Goal: Use online tool/utility: Utilize a website feature to perform a specific function

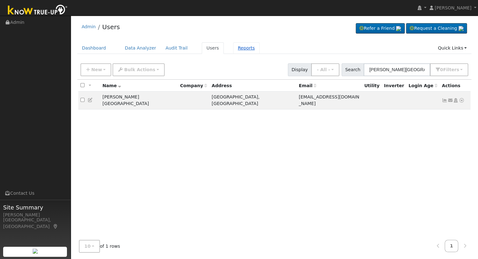
click at [236, 52] on link "Reports" at bounding box center [246, 48] width 26 height 12
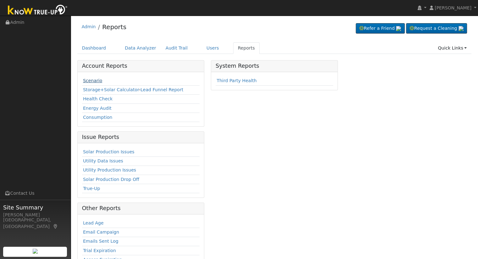
click at [92, 80] on link "Scenario" at bounding box center [92, 80] width 19 height 5
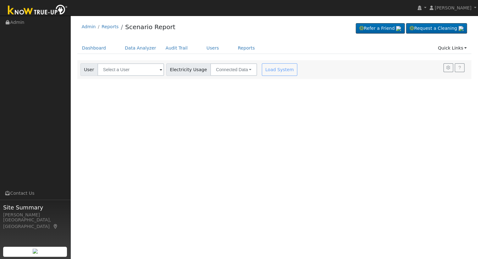
click at [153, 82] on div "User Profile First name Last name Email Email Notifications No Emails No Emails…" at bounding box center [274, 138] width 407 height 244
click at [155, 56] on div "Dashboard Data Analyzer Audit Trail Users Reports Quick Links Quick Add Quick C…" at bounding box center [274, 51] width 394 height 18
click at [151, 79] on div "User Profile First name Last name Email Email Notifications No Emails No Emails…" at bounding box center [274, 138] width 407 height 244
click at [158, 65] on input "text" at bounding box center [130, 69] width 67 height 13
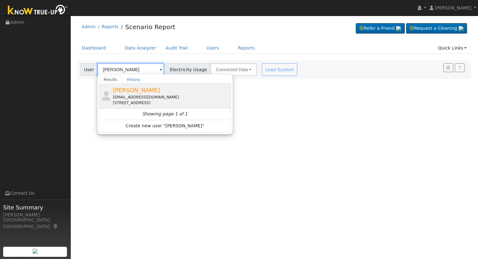
type input "Paul Emmerling"
click at [182, 89] on div "Paul Emmerling emmersfive@gmail.com 381 Gateway Avenue, Clovis, CA 93612" at bounding box center [171, 96] width 117 height 20
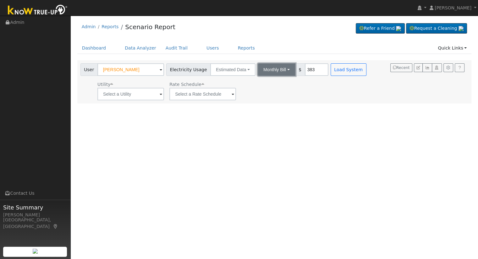
click at [268, 68] on button "Monthly Bill" at bounding box center [277, 69] width 38 height 13
click at [267, 82] on link "Annual Consumption" at bounding box center [268, 83] width 55 height 9
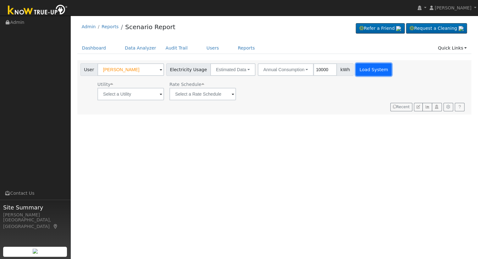
click at [361, 69] on button "Load System" at bounding box center [374, 69] width 36 height 13
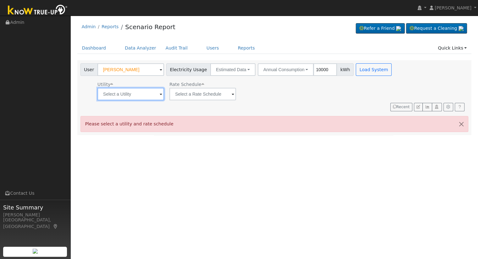
click at [158, 91] on input "text" at bounding box center [130, 94] width 67 height 13
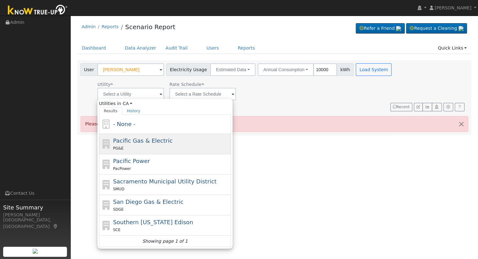
click at [129, 145] on div "PG&E" at bounding box center [171, 148] width 117 height 7
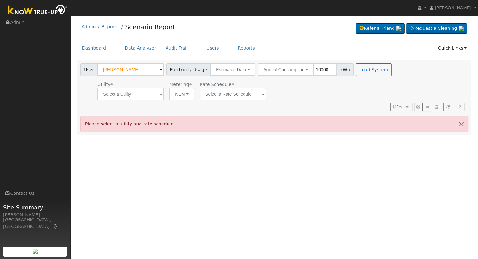
type input "Pacific Gas & Electric"
click at [229, 96] on input "text" at bounding box center [232, 94] width 67 height 13
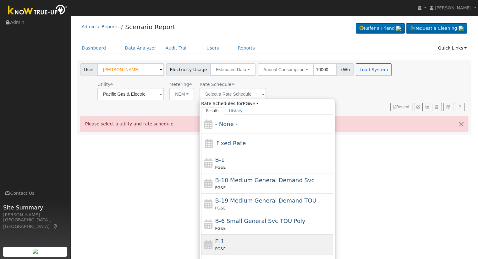
click at [231, 246] on div "PG&E" at bounding box center [273, 249] width 117 height 7
type input "E-1"
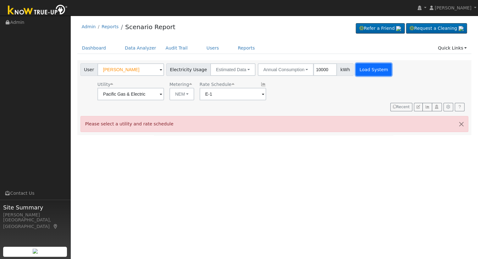
click at [372, 64] on button "Load System" at bounding box center [374, 69] width 36 height 13
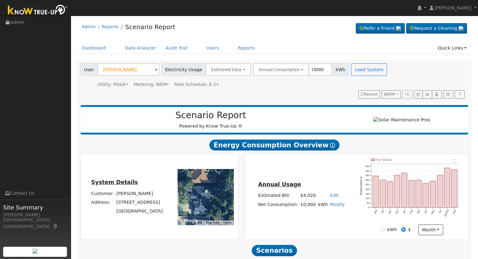
click at [335, 207] on link "Modify" at bounding box center [337, 204] width 15 height 5
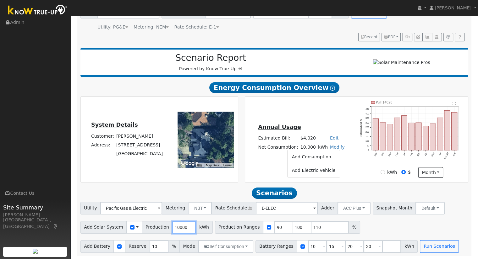
click at [176, 223] on input "10000" at bounding box center [184, 227] width 24 height 13
type input "10623"
click at [263, 231] on div at bounding box center [269, 227] width 12 height 13
click at [267, 228] on input "checkbox" at bounding box center [269, 227] width 4 height 4
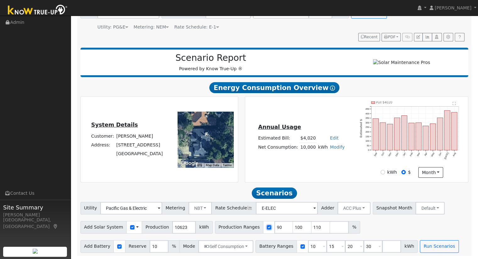
checkbox input "false"
click at [308, 245] on input "10" at bounding box center [317, 247] width 19 height 13
type input "15"
type input "20"
type input "30"
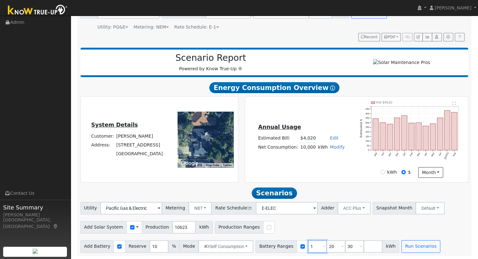
type input "20"
type input "30"
type input "3"
type input "15"
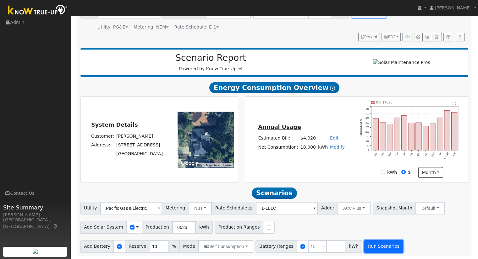
click at [364, 249] on button "Run Scenarios" at bounding box center [383, 247] width 39 height 13
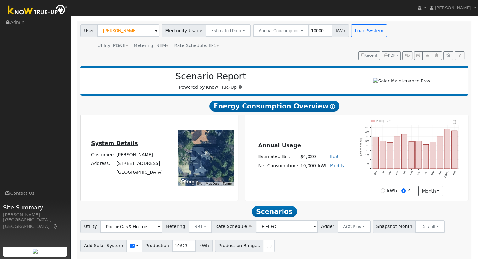
scroll to position [43, 0]
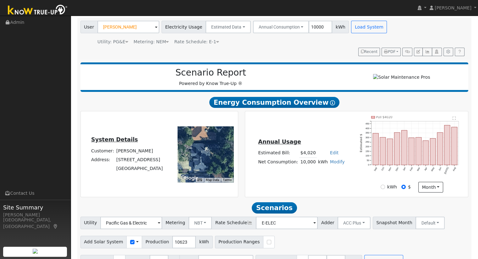
click at [388, 45] on div "User Paul Emmerling Account Default Account Default Account 381 Gateway Avenue,…" at bounding box center [273, 38] width 388 height 38
click at [388, 48] on button "PDF" at bounding box center [390, 52] width 19 height 9
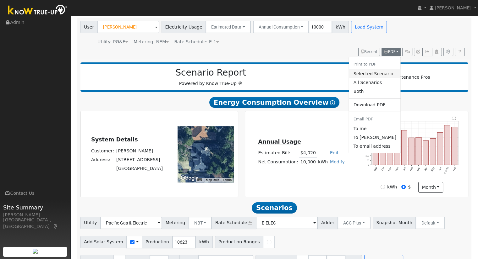
click at [378, 77] on link "Selected Scenario" at bounding box center [375, 73] width 52 height 9
